Goal: Transaction & Acquisition: Obtain resource

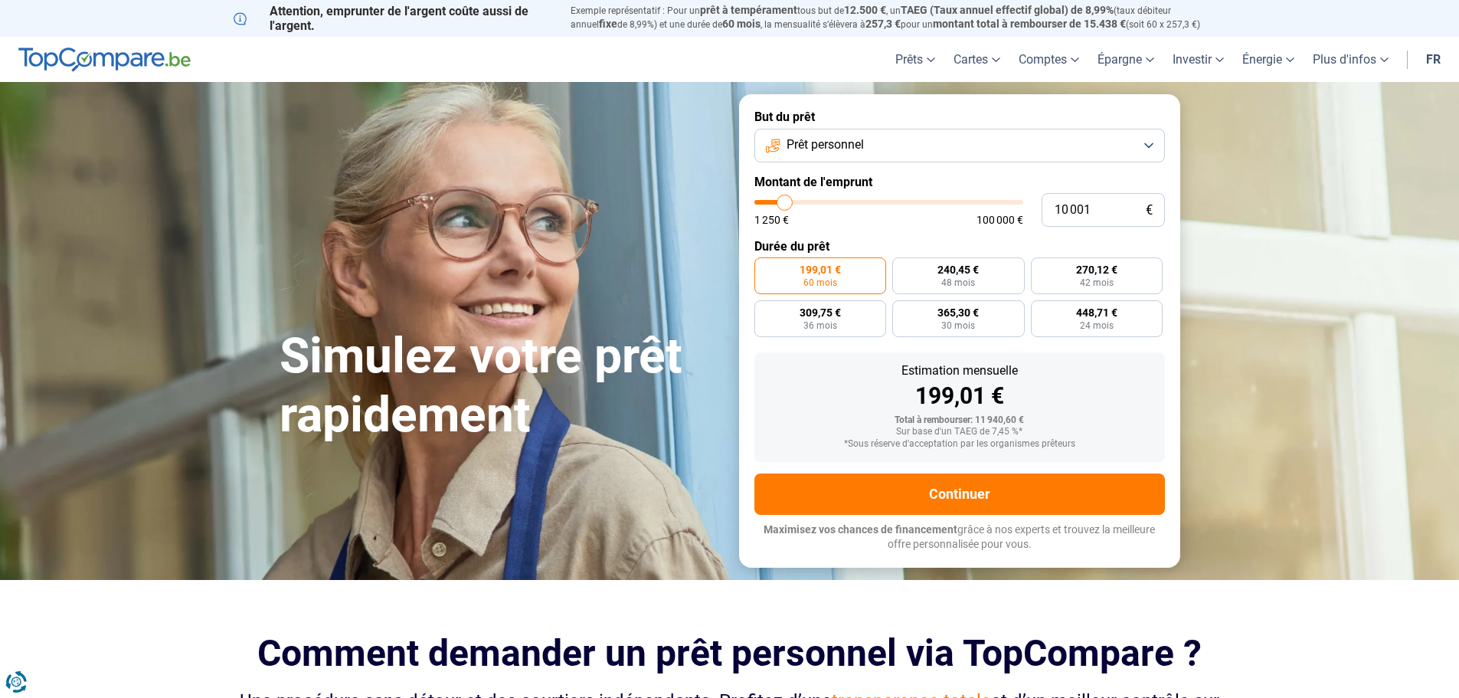
click at [813, 149] on span "Prêt personnel" at bounding box center [825, 144] width 77 height 17
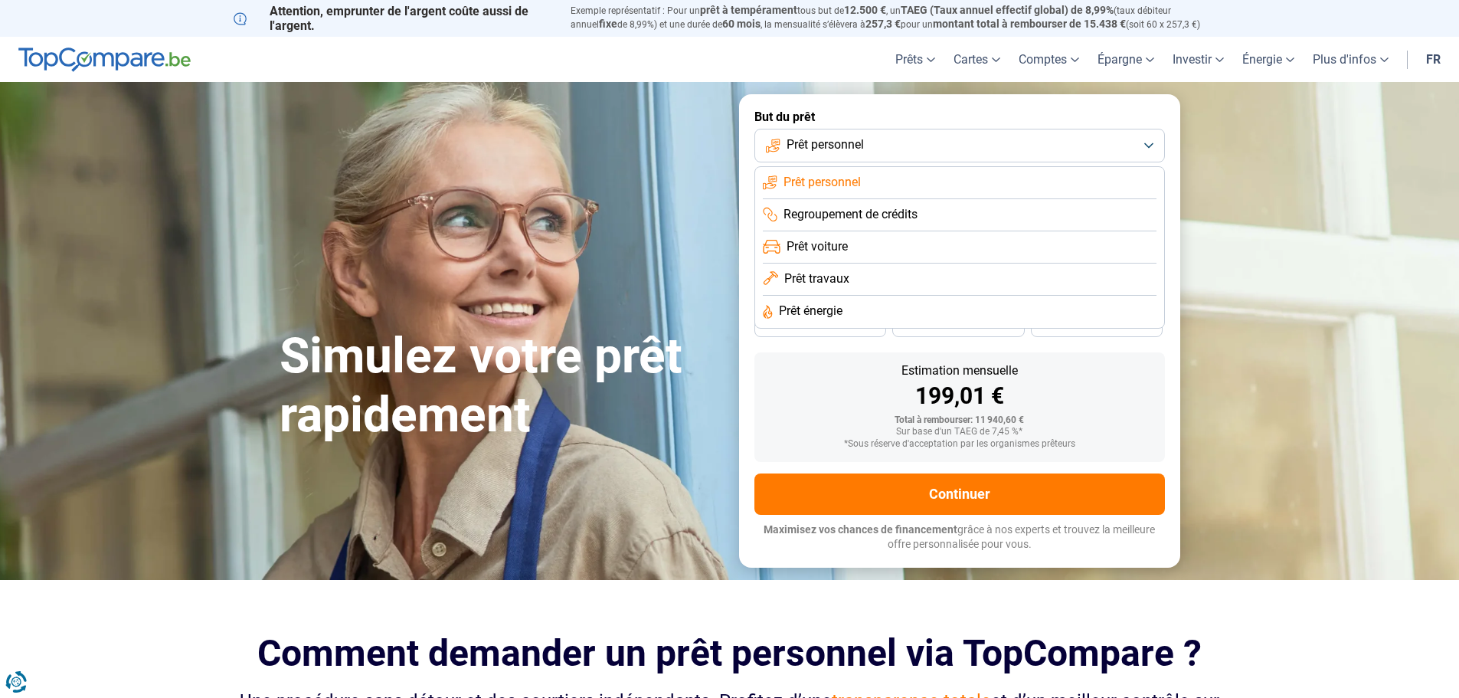
click at [824, 240] on span "Prêt voiture" at bounding box center [817, 246] width 61 height 17
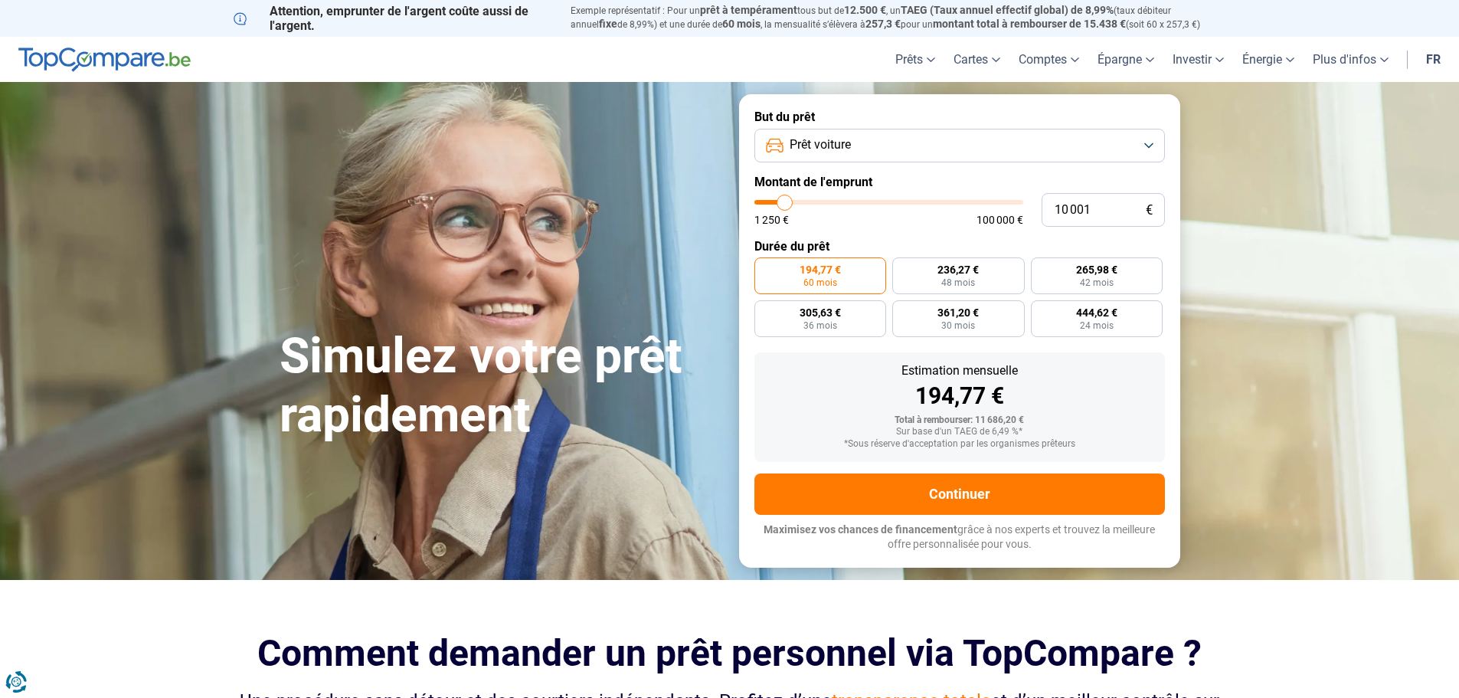
type input "12 000"
type input "12000"
type input "12 500"
type input "12500"
type input "12 750"
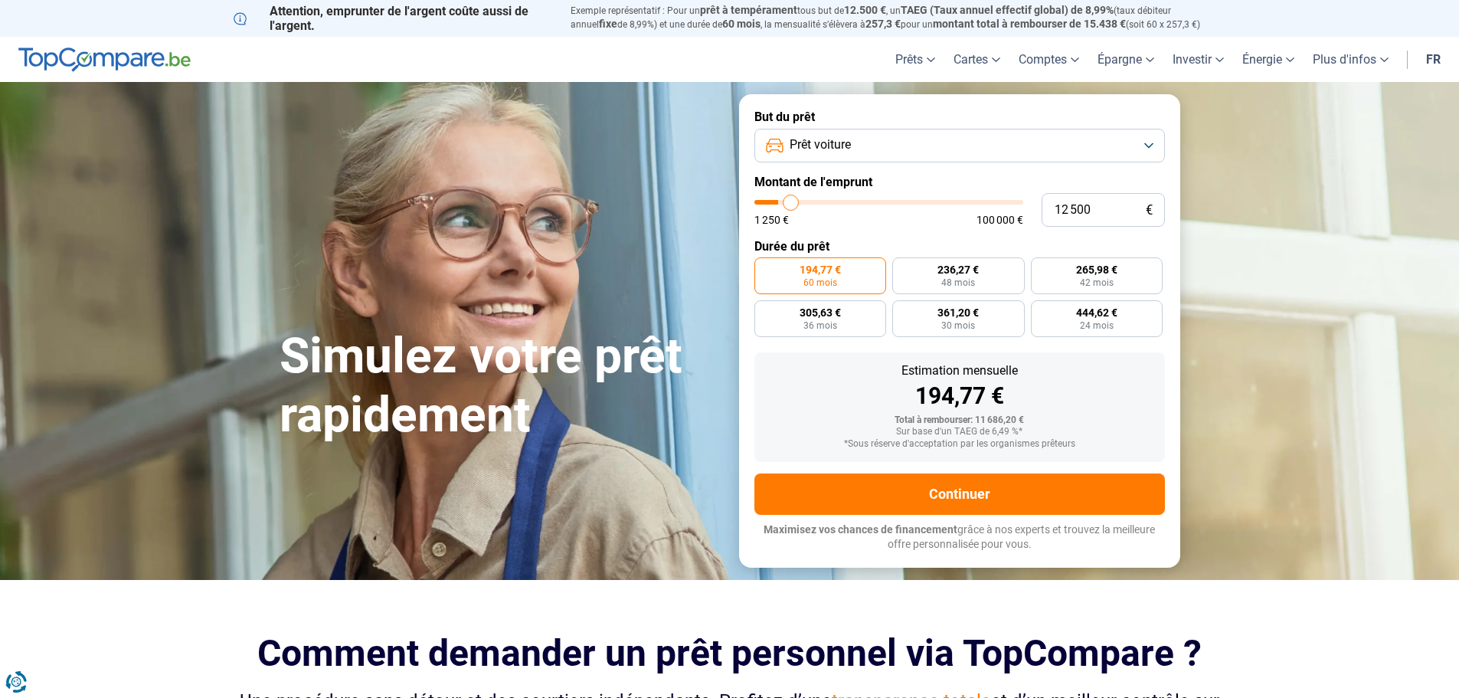
type input "12750"
type input "13 000"
type input "13000"
type input "14 000"
type input "14000"
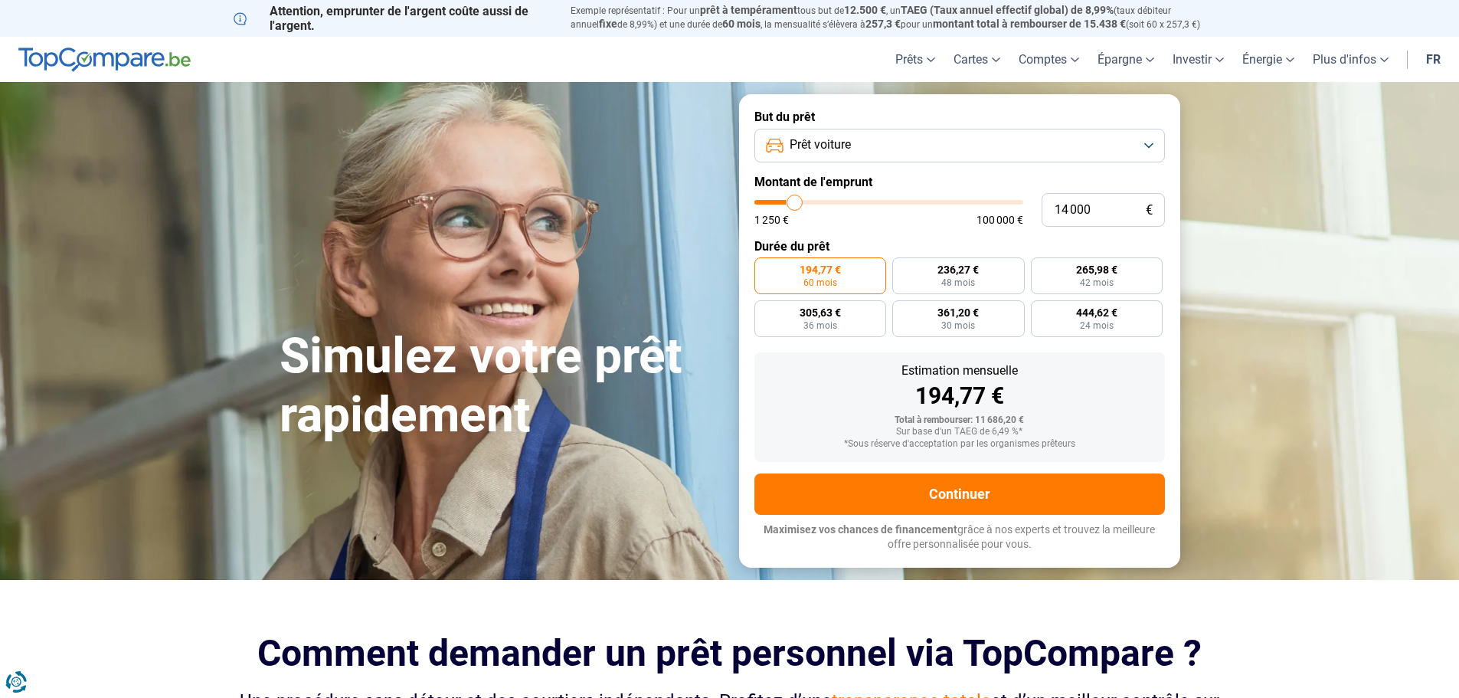
type input "14 250"
type input "14250"
type input "14 750"
type input "14750"
type input "15 000"
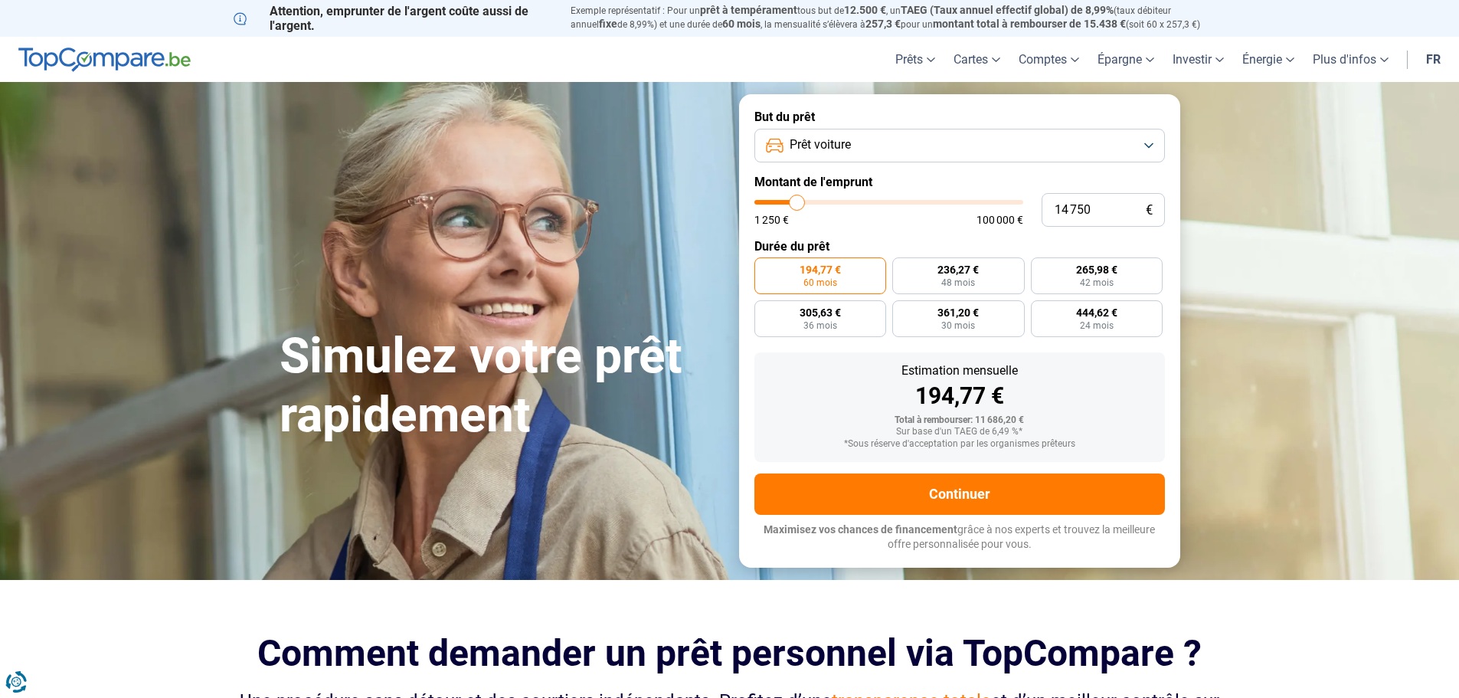
type input "15000"
type input "15 500"
type input "15500"
type input "15 750"
type input "15750"
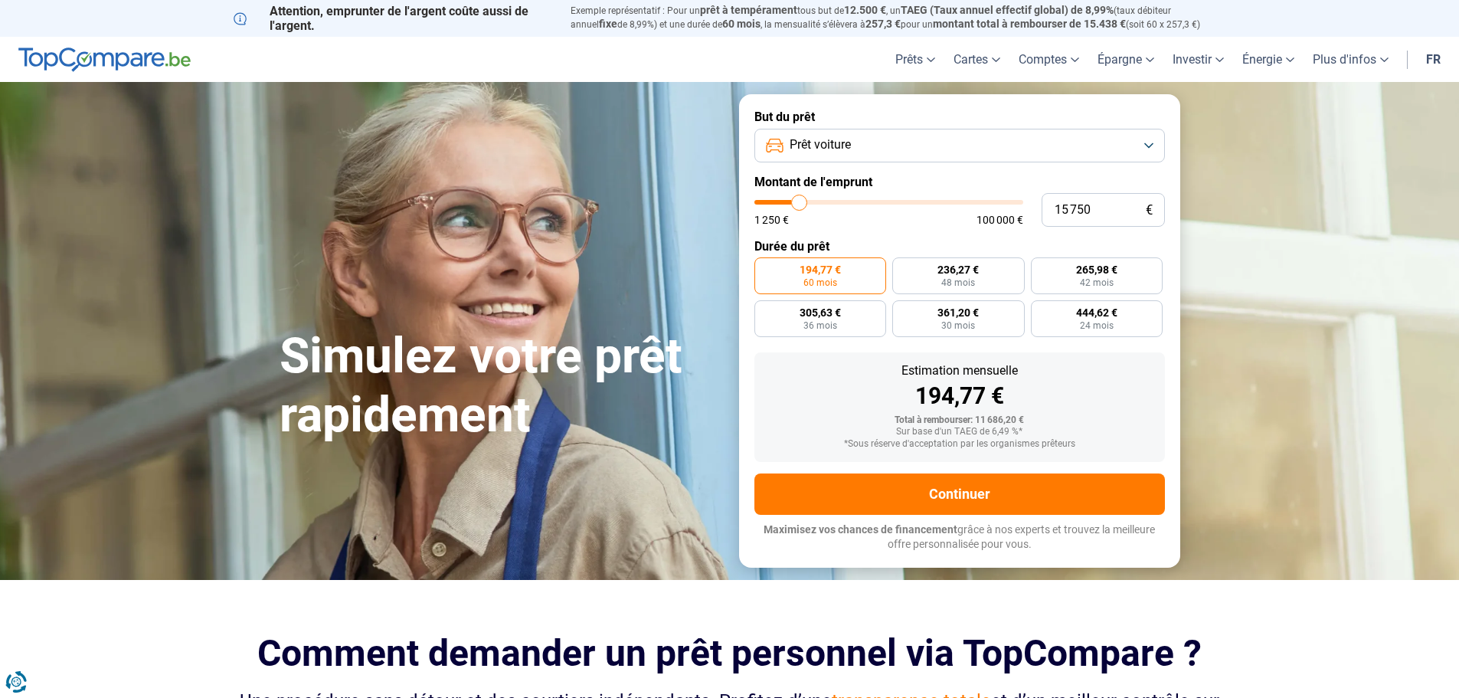
type input "16 000"
type input "16000"
type input "16 250"
type input "16250"
type input "16 500"
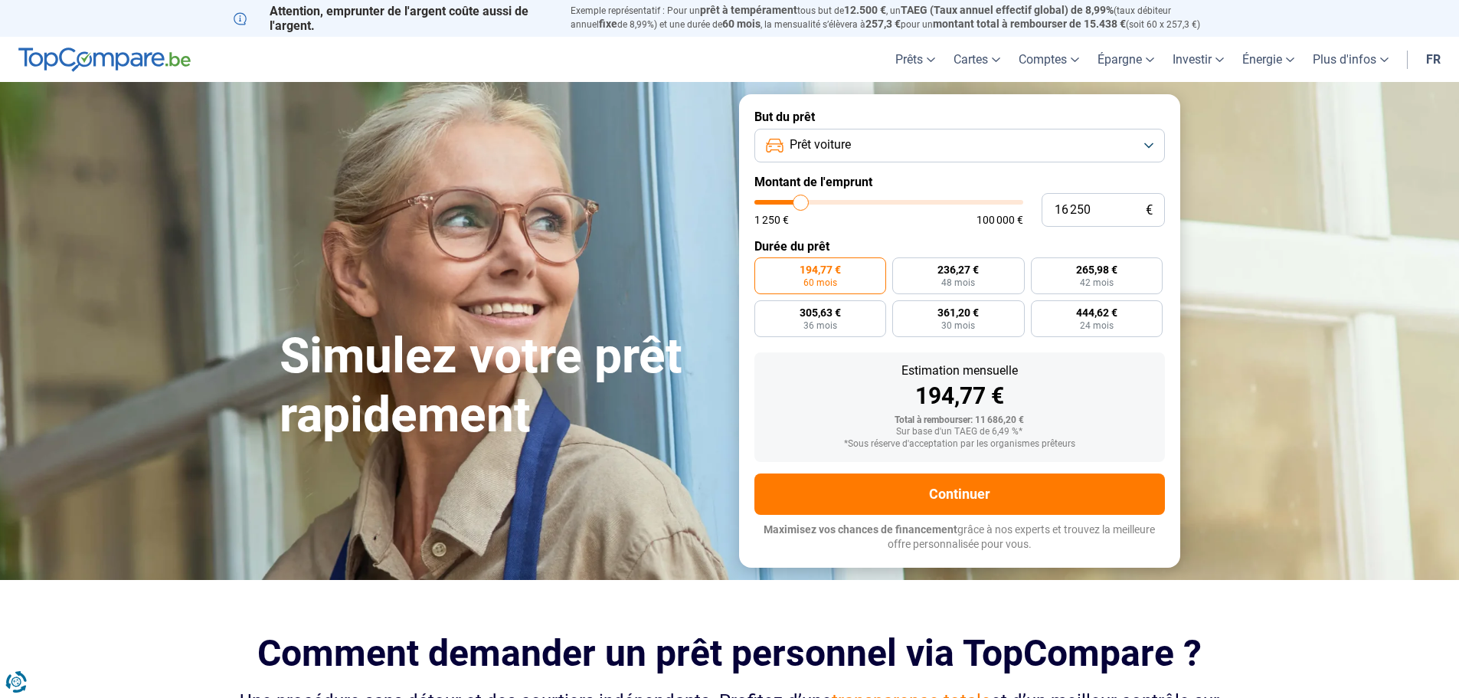
type input "16500"
type input "17 000"
type input "17000"
type input "17 250"
type input "17250"
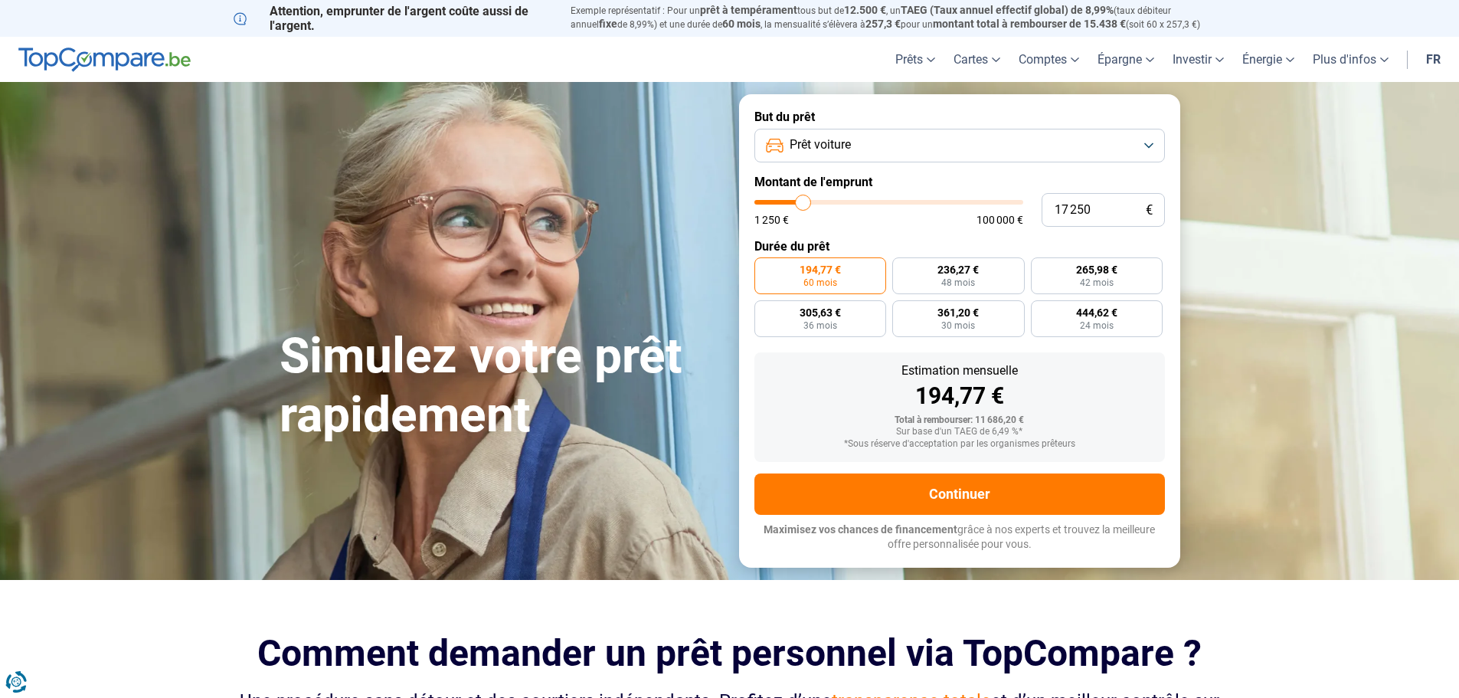
type input "17 500"
type input "17500"
type input "17 750"
type input "17750"
type input "18 000"
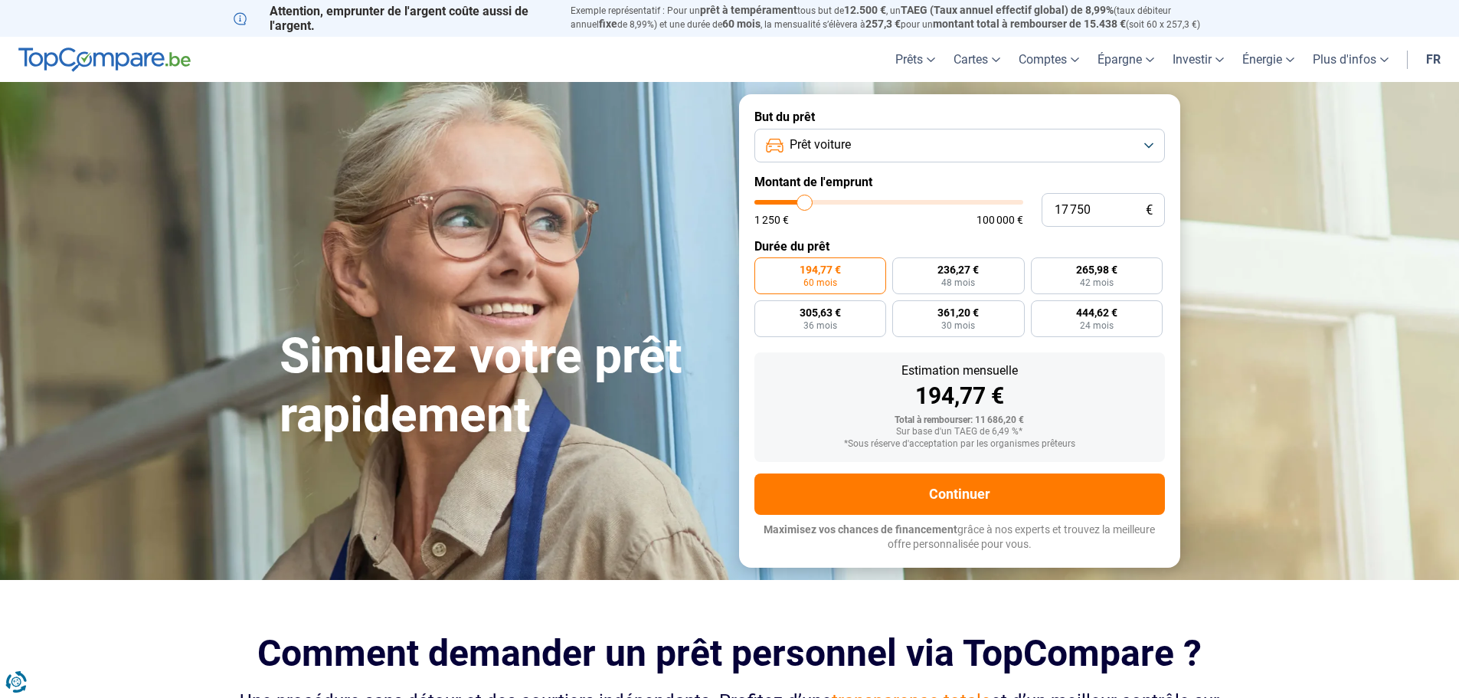
type input "18000"
type input "18 500"
type input "18500"
type input "18 750"
type input "18750"
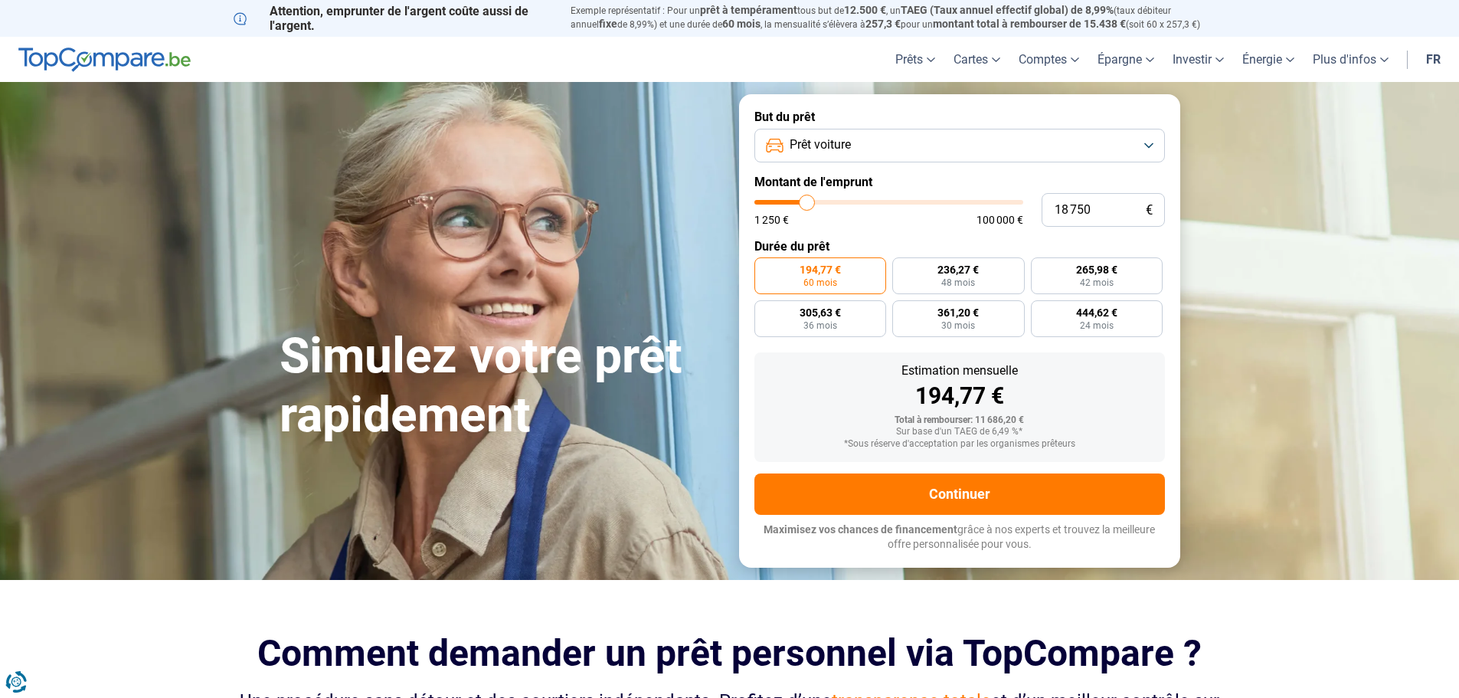
type input "19 000"
type input "19000"
type input "19 250"
type input "19250"
type input "19 750"
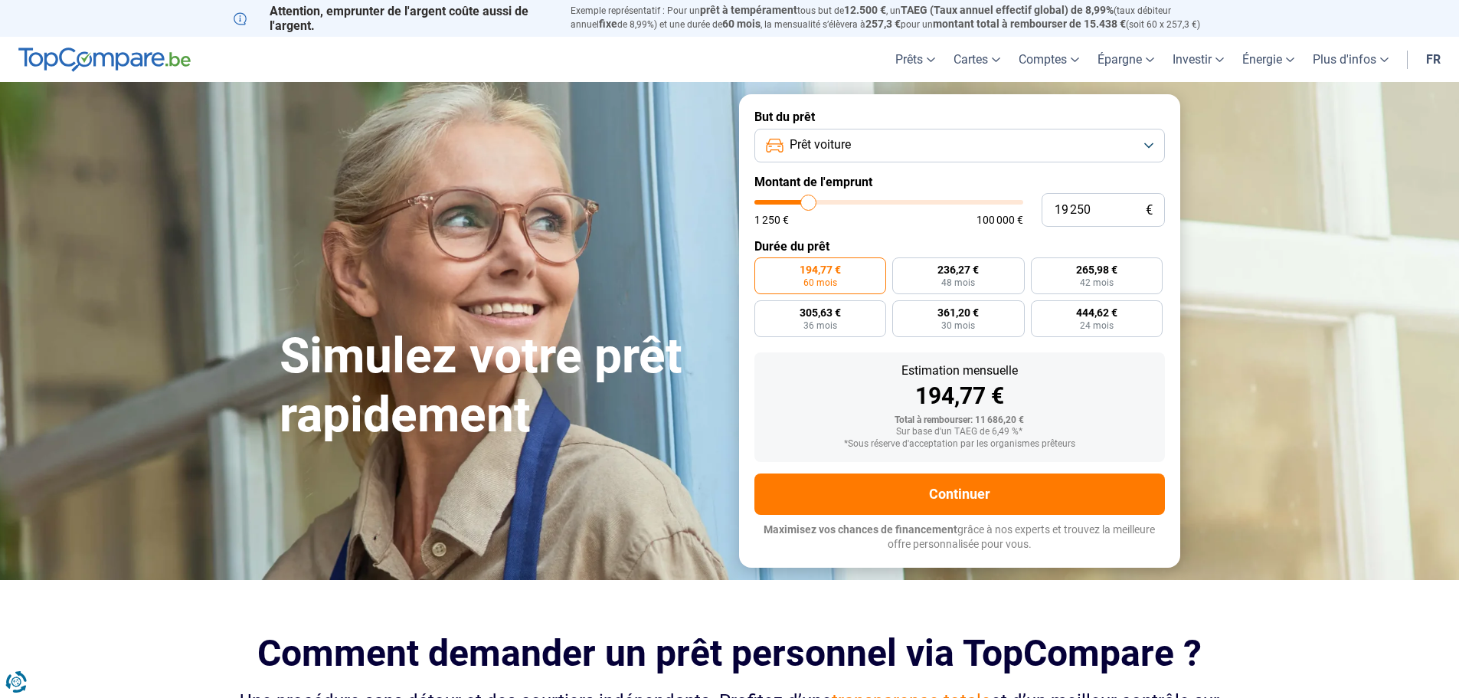
type input "19750"
type input "20 000"
type input "20000"
type input "20 250"
type input "20250"
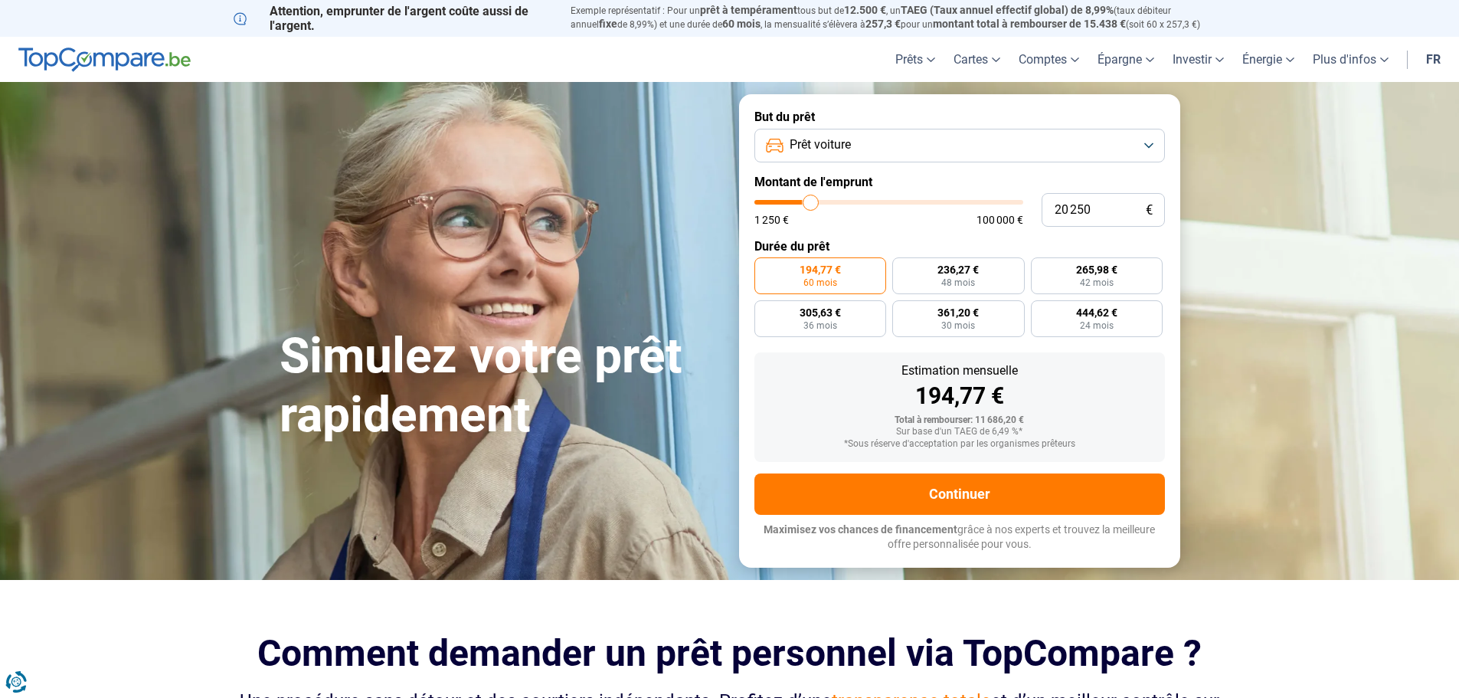
type input "20 500"
type input "20500"
type input "21 250"
type input "21250"
type input "21 500"
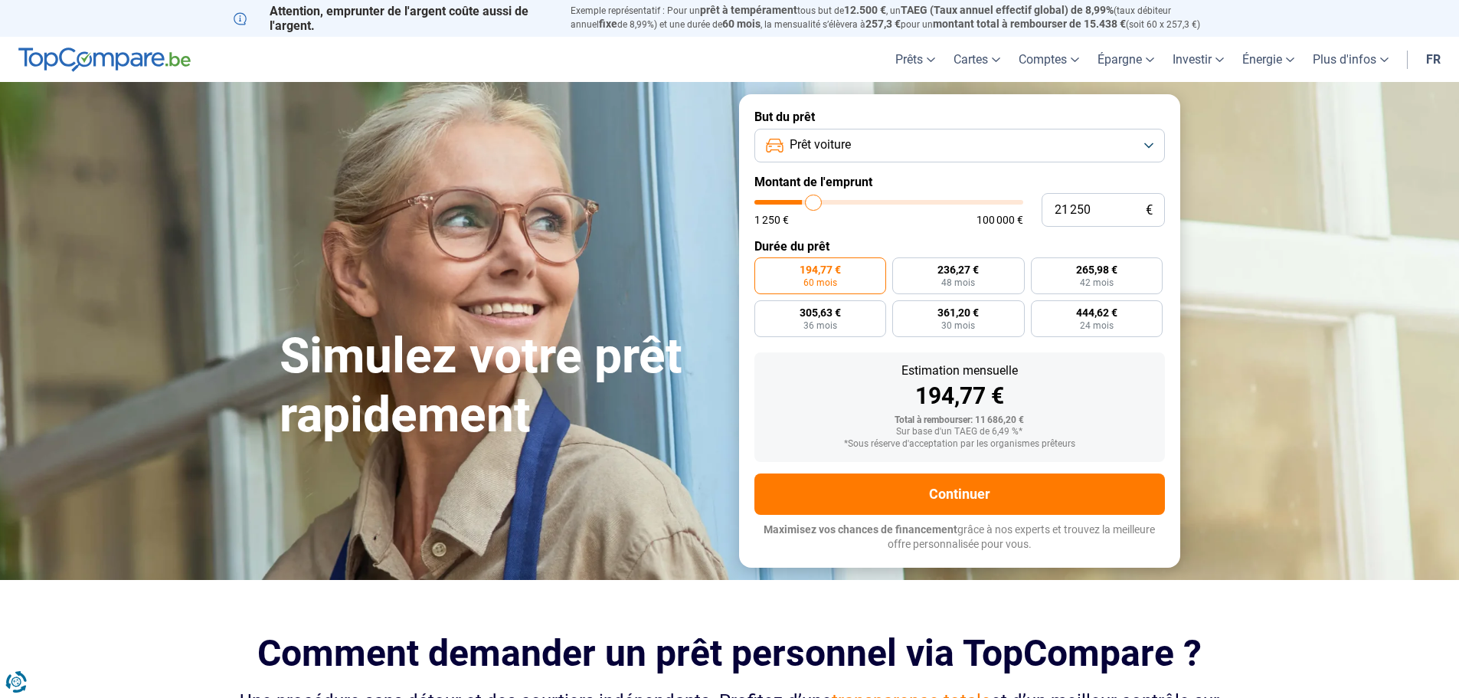
type input "21500"
type input "21 750"
type input "21750"
type input "21 250"
type input "21250"
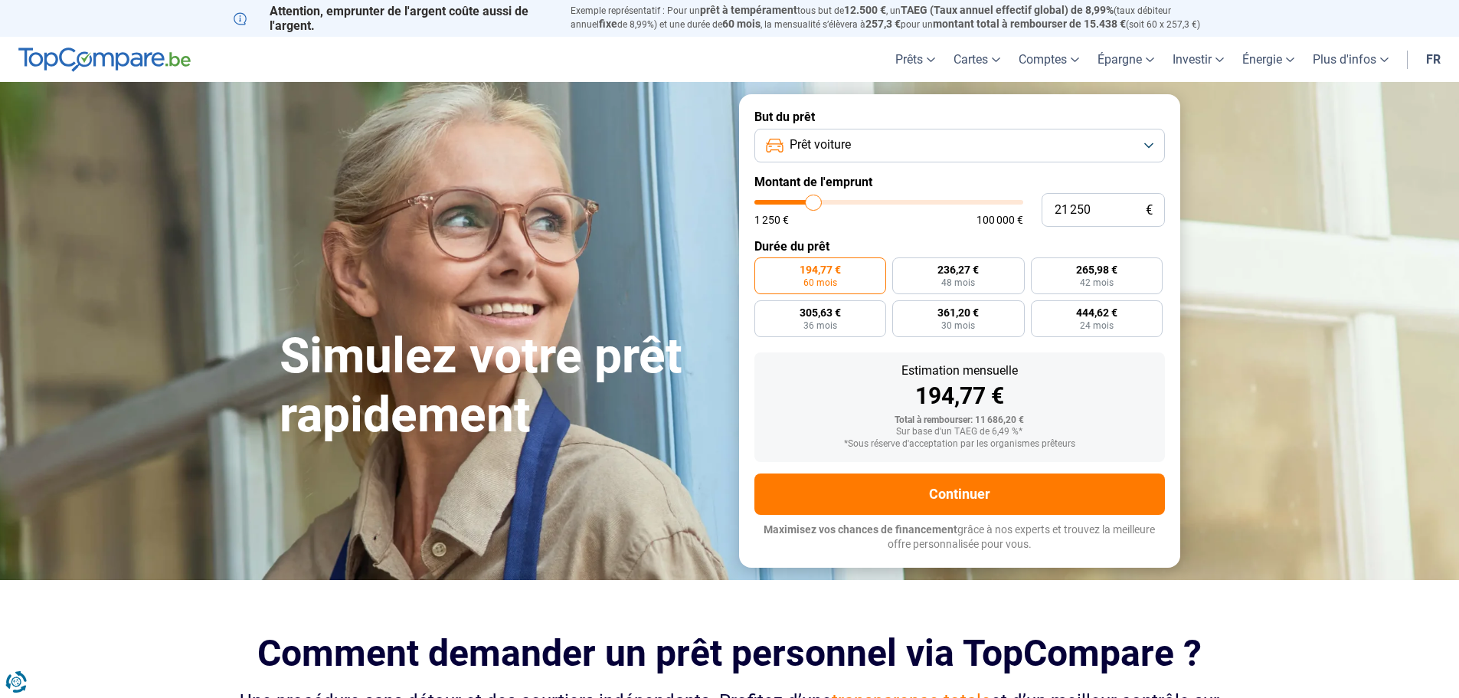
type input "20 750"
type input "20750"
type input "20 500"
type input "20500"
type input "20 250"
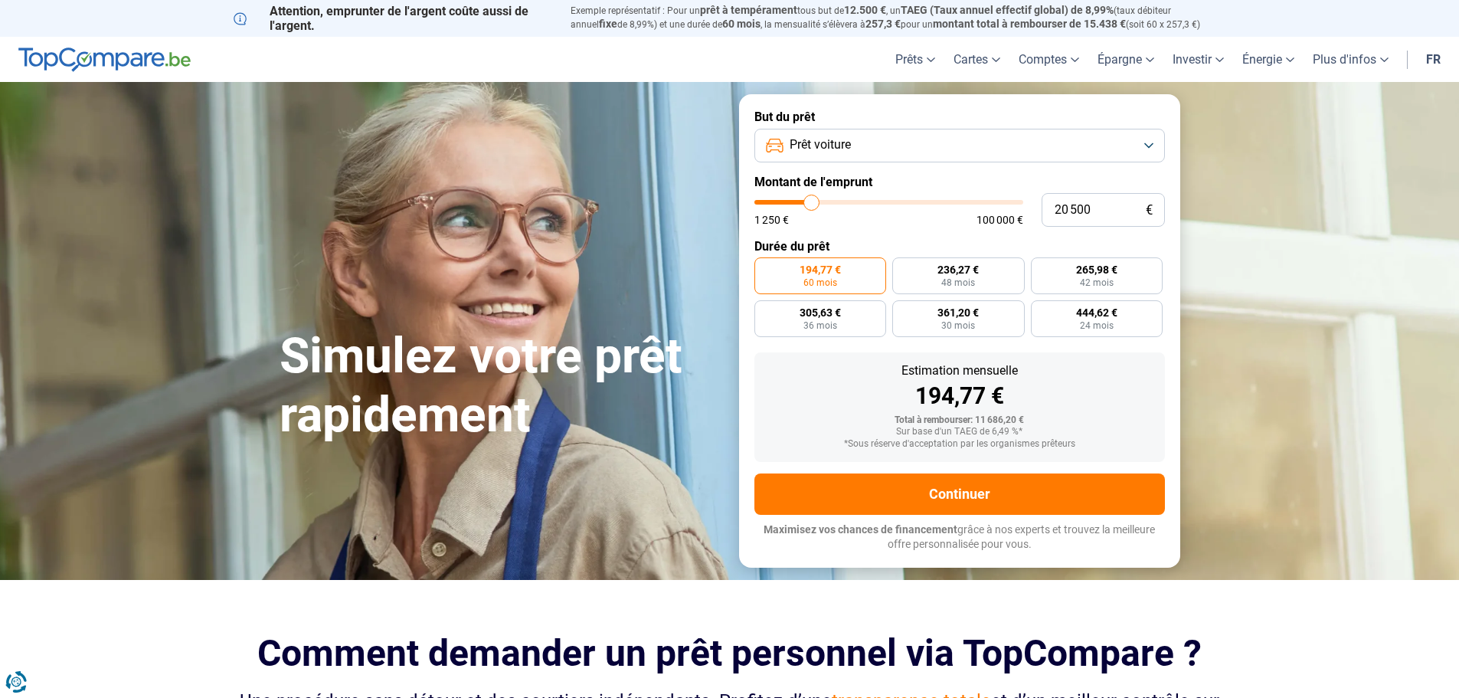
type input "20250"
type input "19 750"
type input "19750"
type input "19 250"
type input "19250"
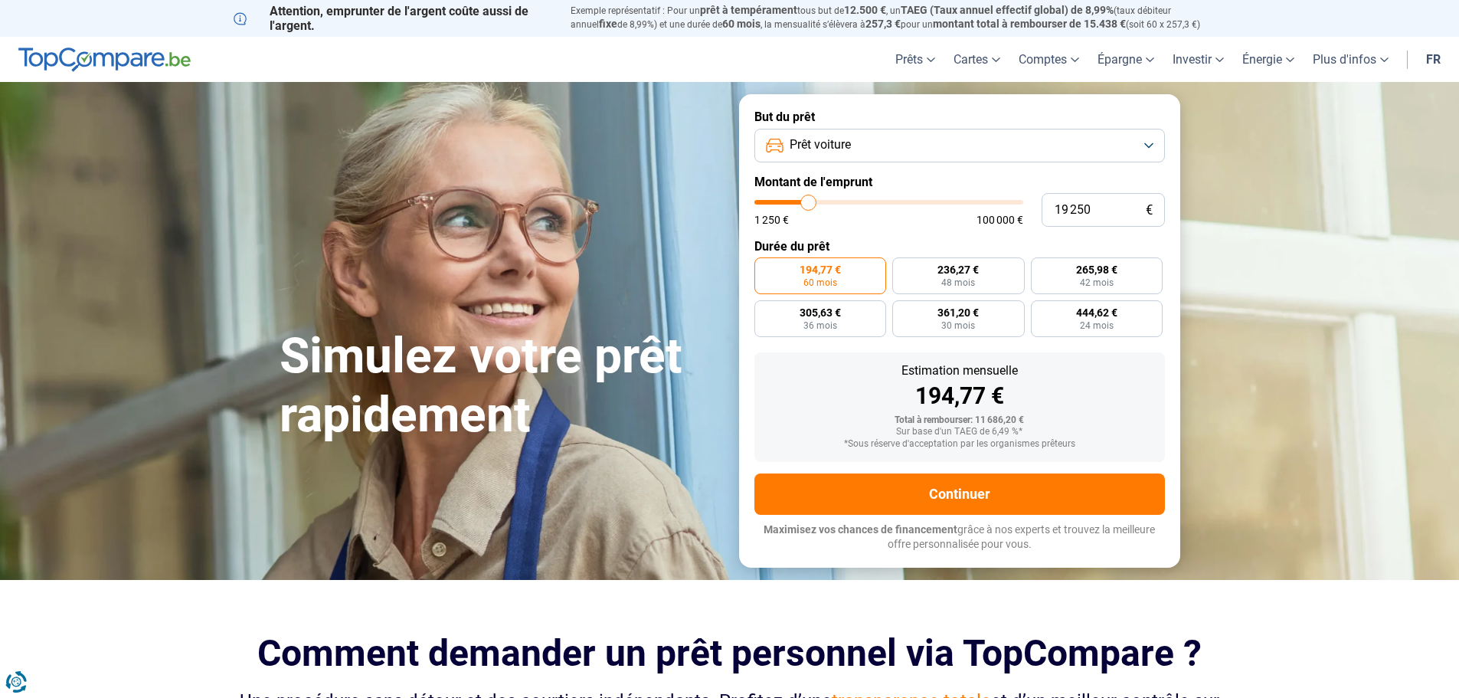
type input "18 750"
type input "18750"
type input "18 000"
type input "18000"
type input "17 500"
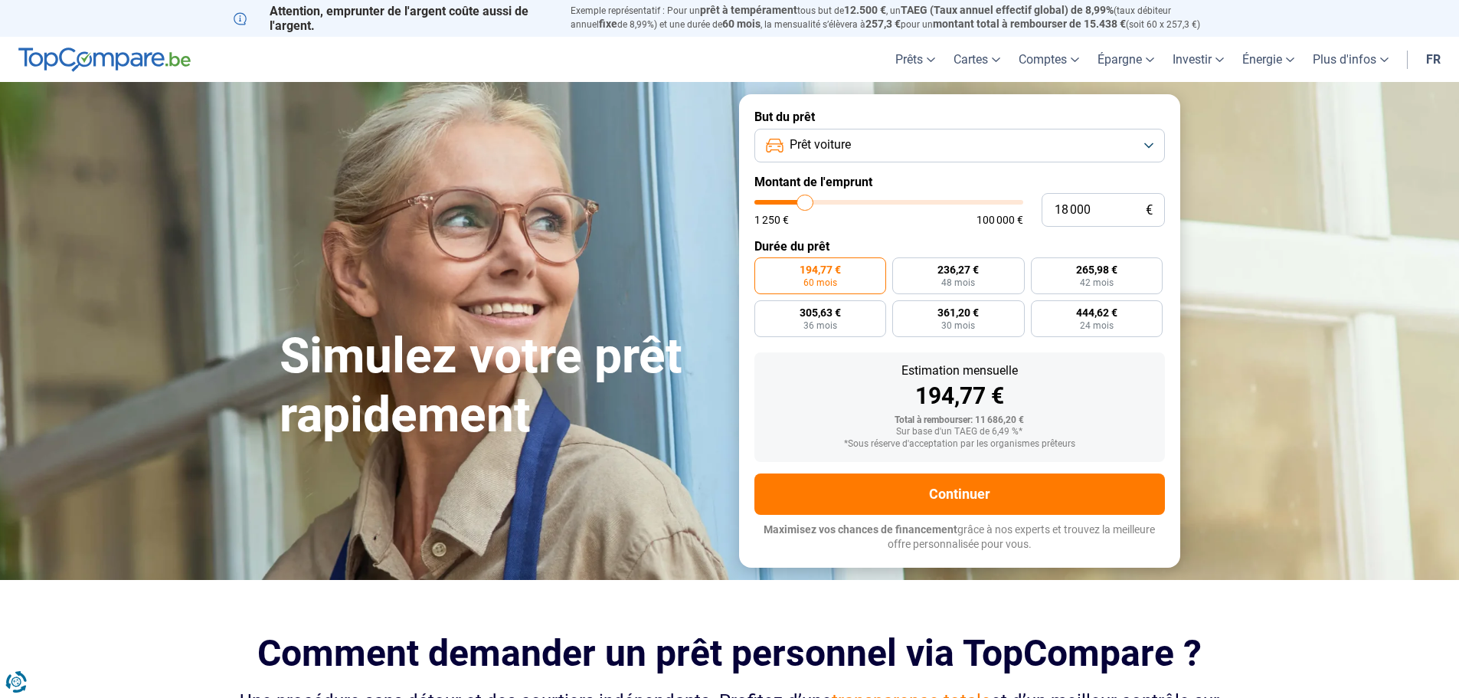
type input "17500"
type input "17 250"
type input "17250"
type input "17 000"
type input "17000"
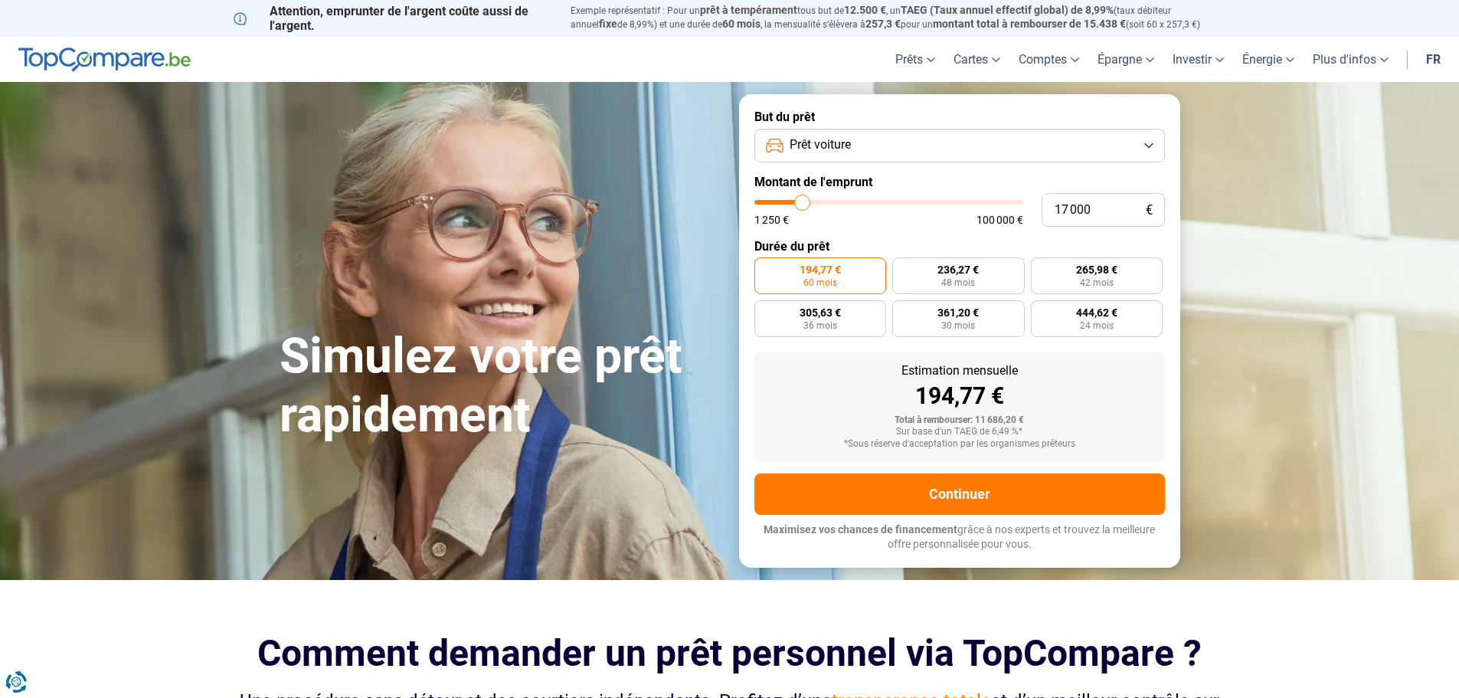
type input "16 500"
type input "16500"
type input "16 250"
type input "16250"
type input "15 750"
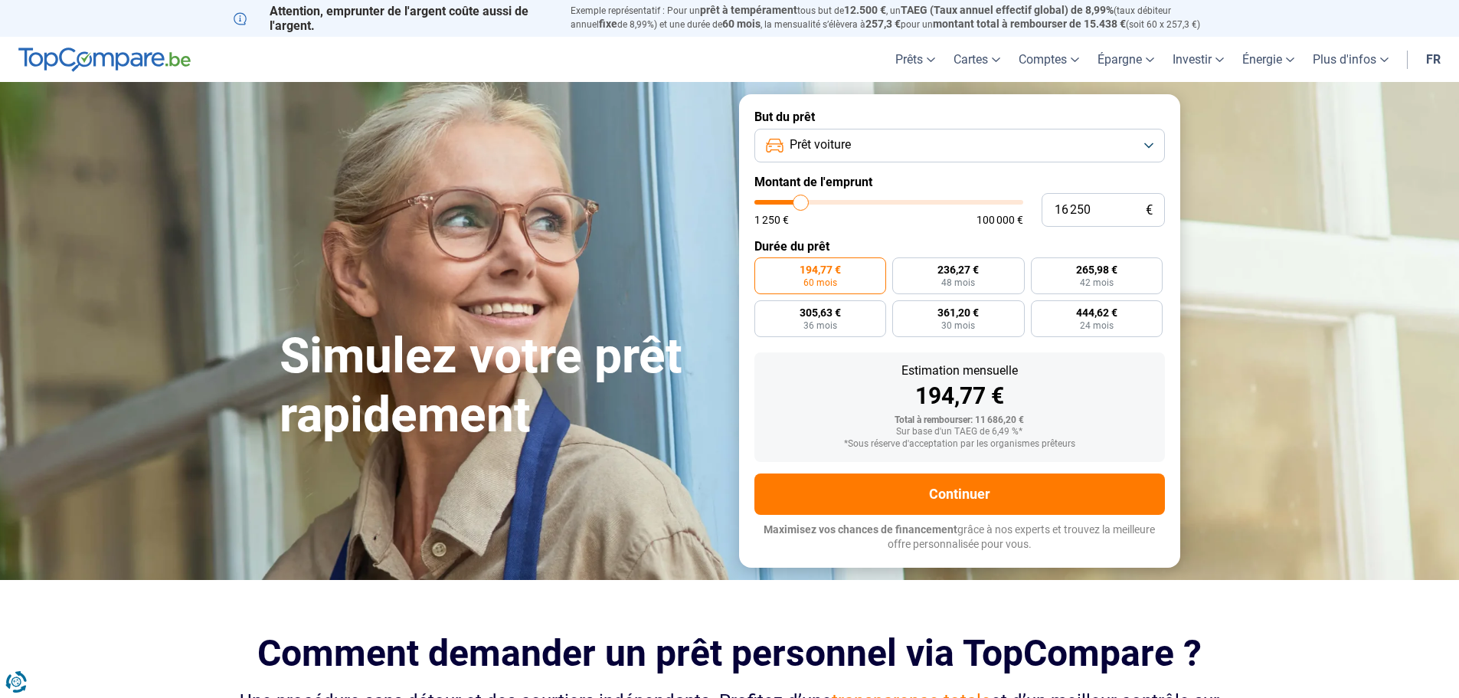
type input "15750"
type input "15 500"
type input "15500"
type input "15 000"
type input "15000"
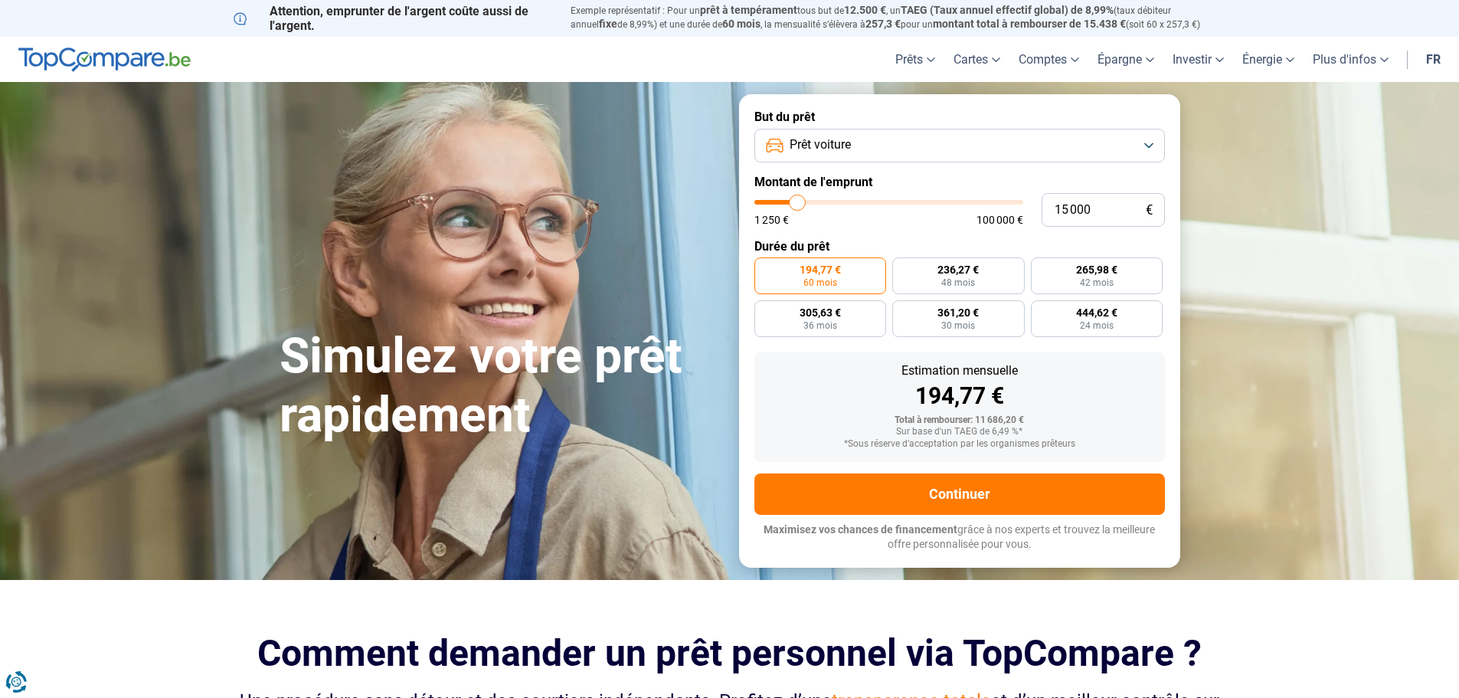
type input "14 750"
type input "14750"
type input "14 500"
type input "14500"
type input "14 250"
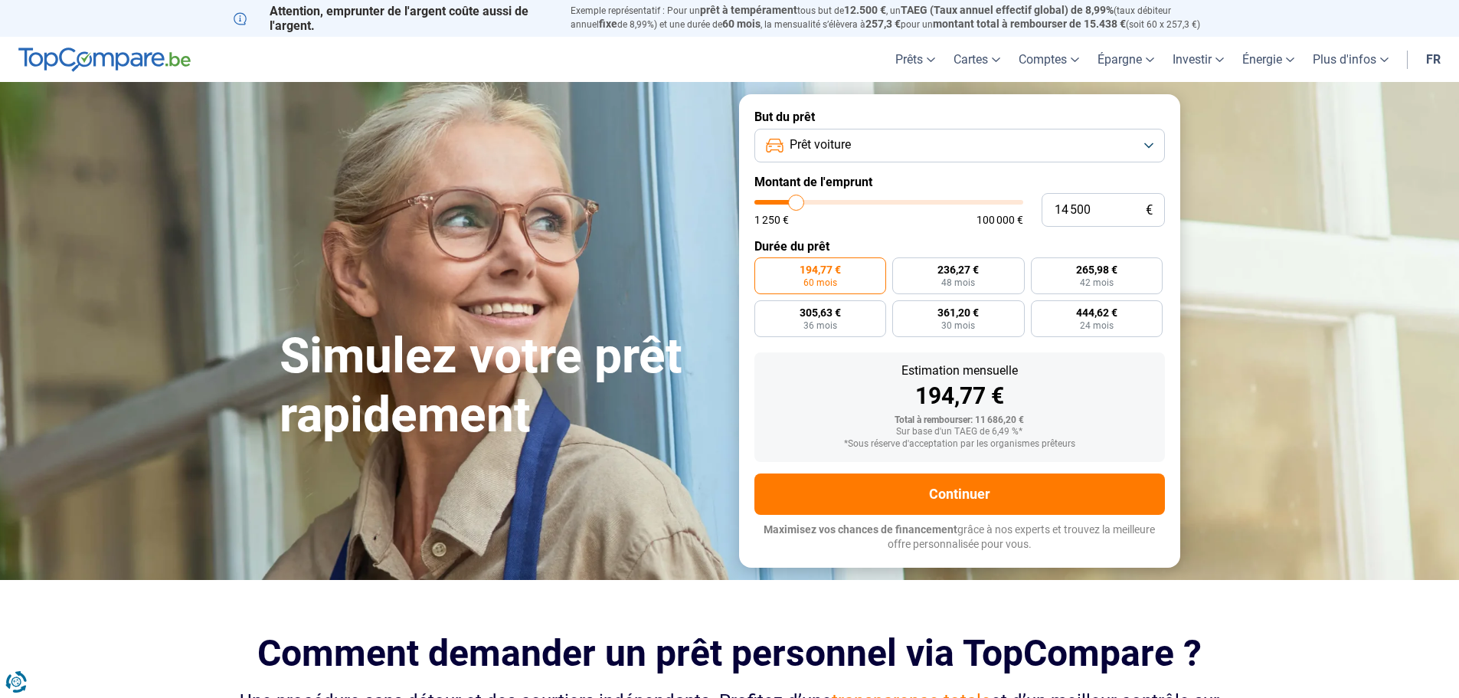
type input "14250"
type input "14 000"
type input "14000"
type input "13 500"
type input "13500"
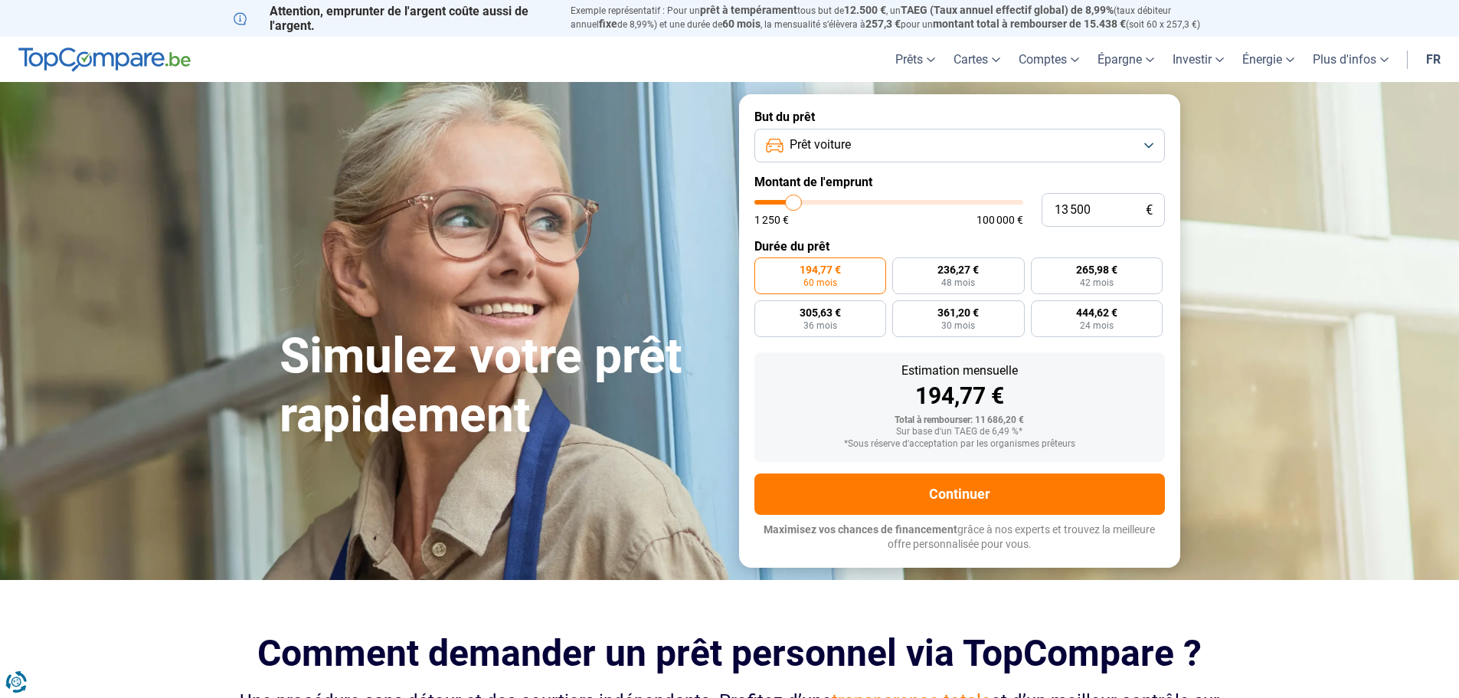
type input "13 250"
type input "13250"
type input "13 000"
type input "13000"
type input "12 750"
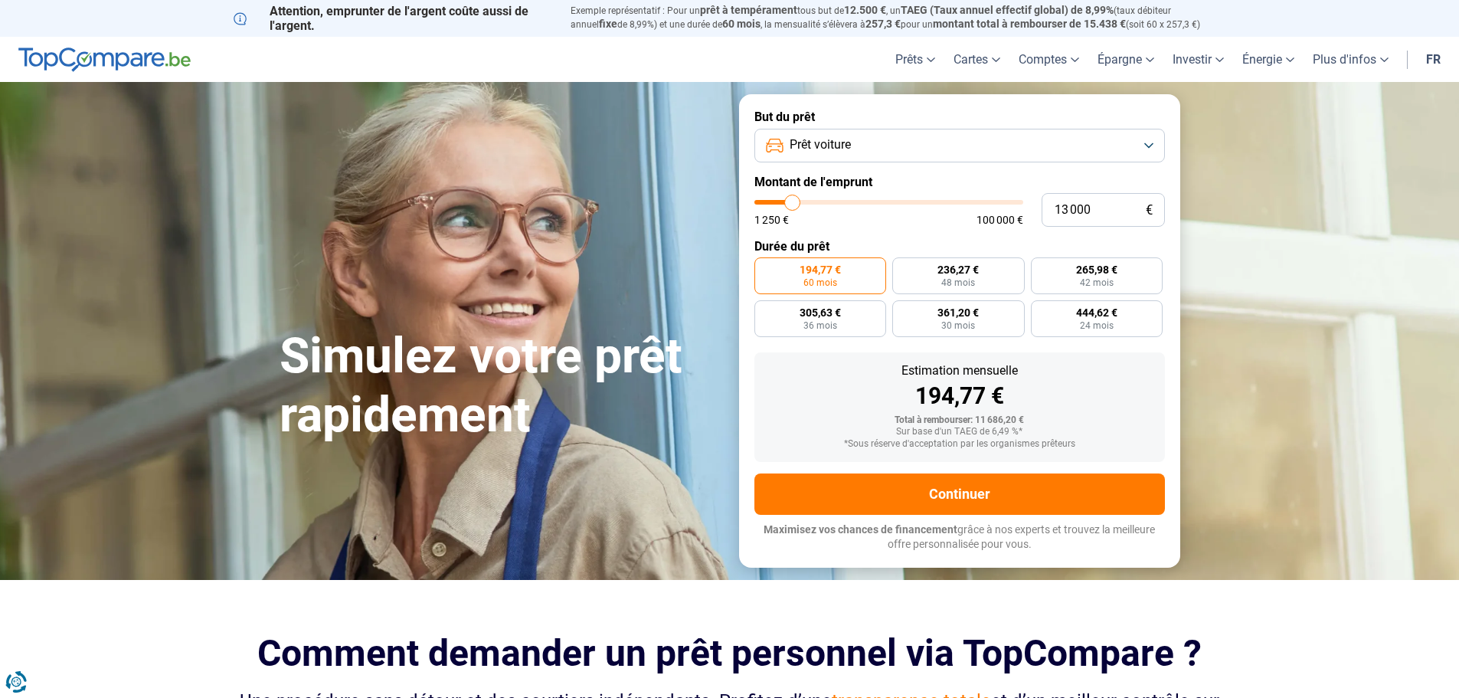
type input "12750"
type input "12 500"
type input "12500"
type input "12 000"
type input "12000"
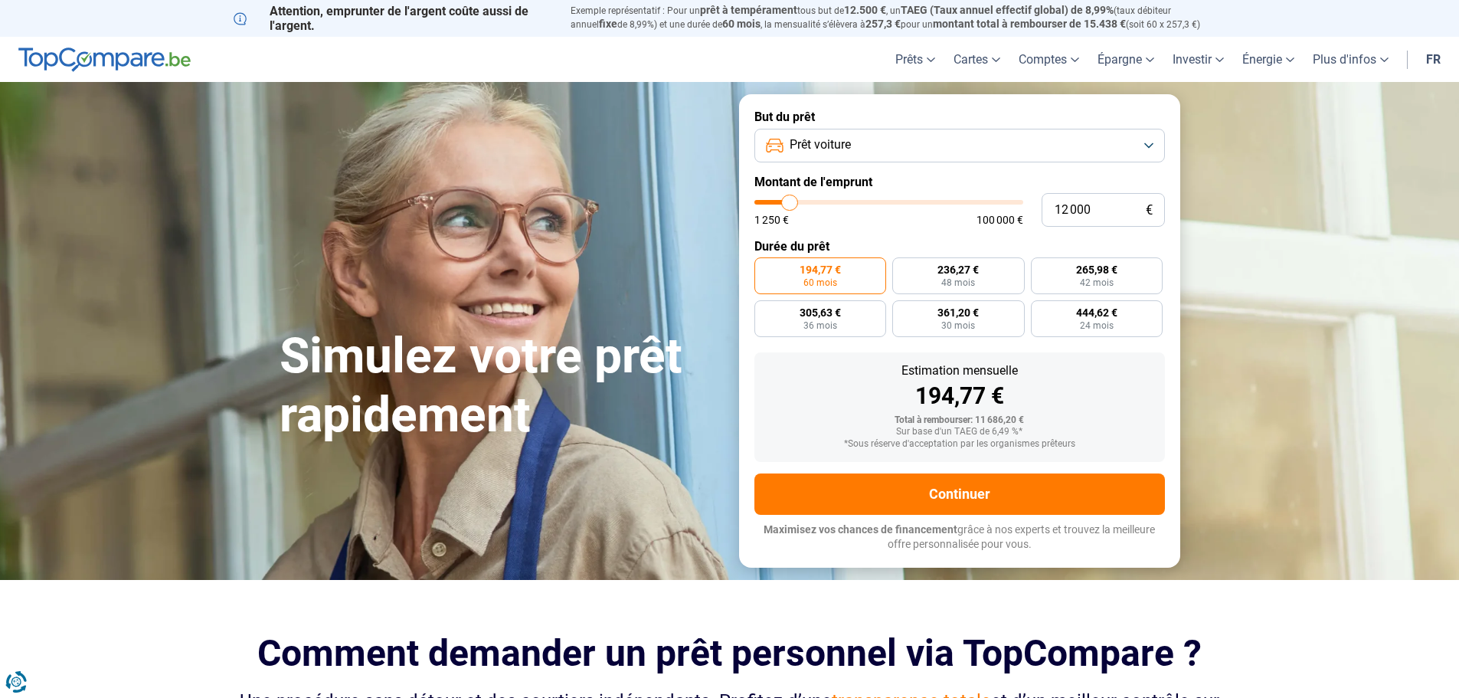
click at [790, 204] on input "range" at bounding box center [888, 202] width 269 height 5
click at [1071, 214] on input "12 000" at bounding box center [1103, 210] width 123 height 34
click at [862, 213] on div "1 250 € 100 000 €" at bounding box center [888, 212] width 269 height 25
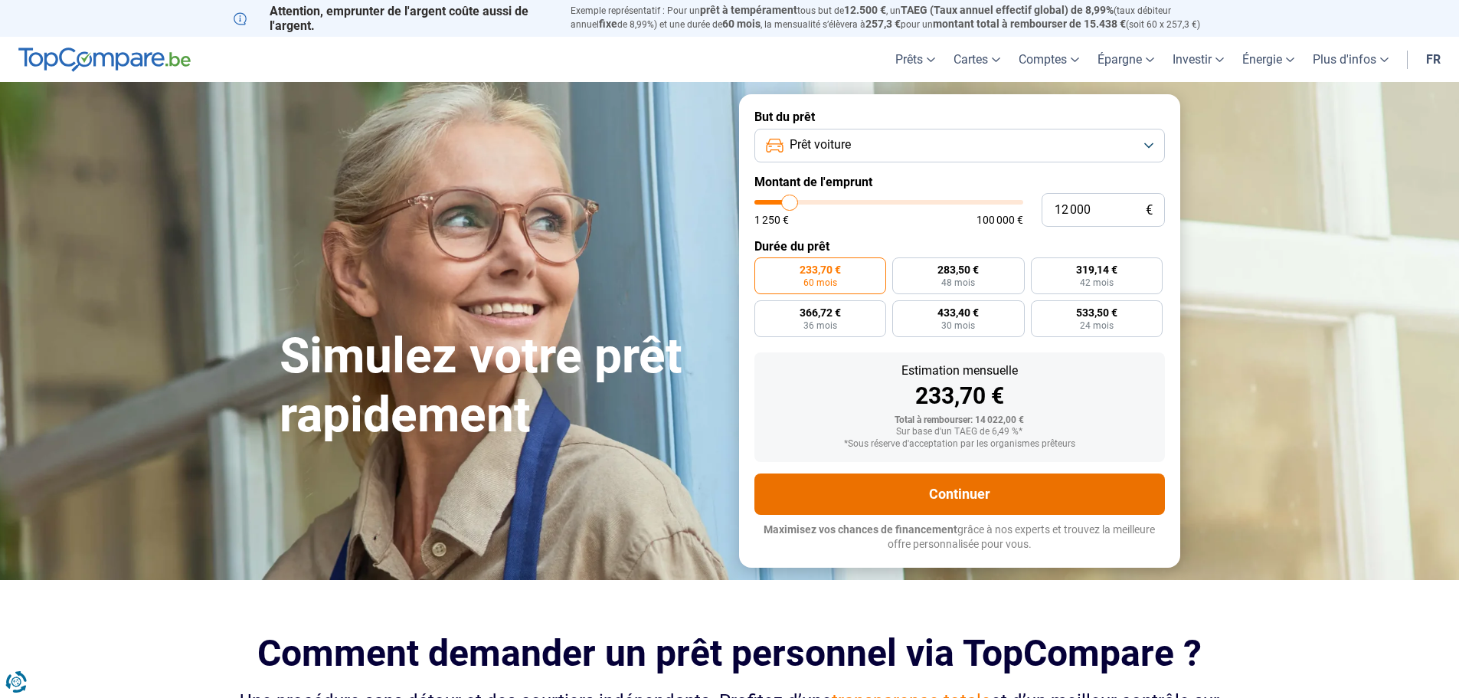
click at [966, 479] on button "Continuer" at bounding box center [959, 493] width 411 height 41
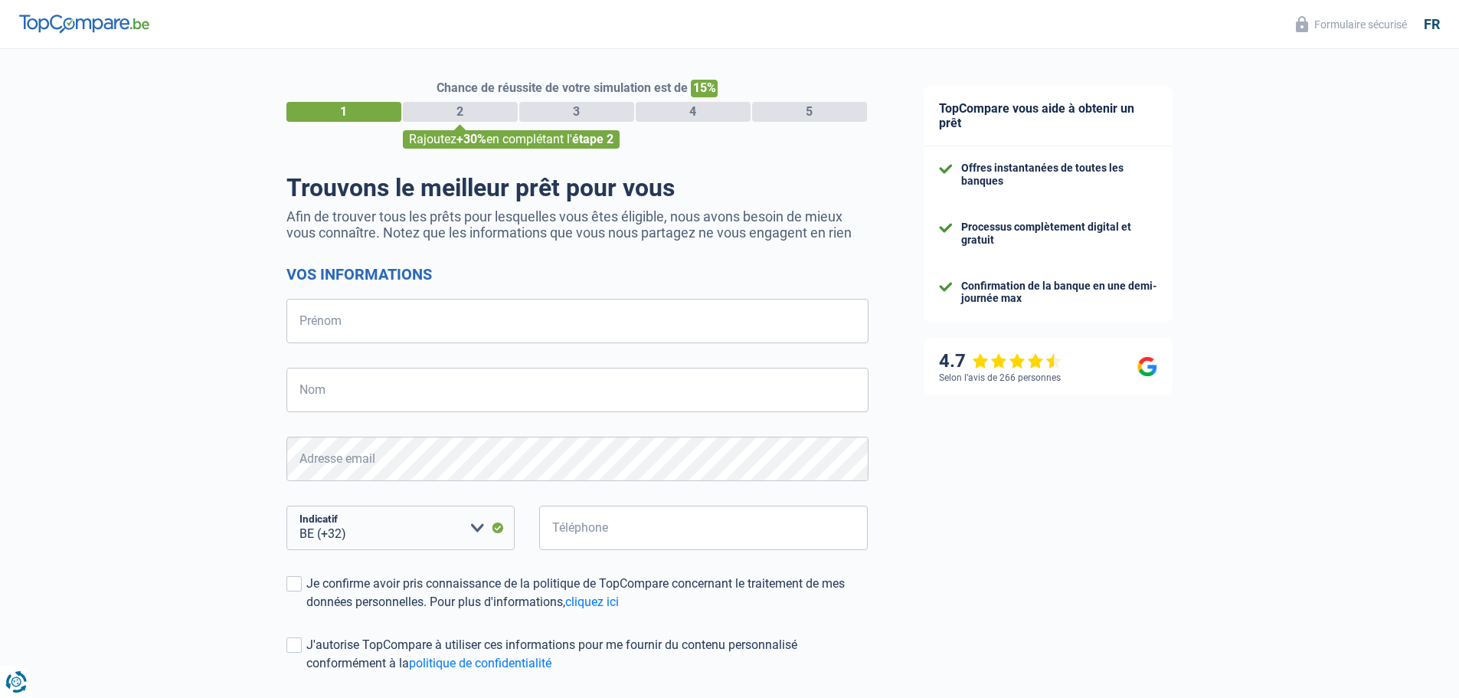
select select "32"
